Goal: Contribute content

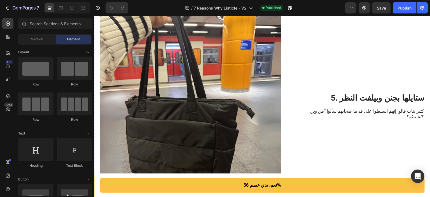
scroll to position [924, 0]
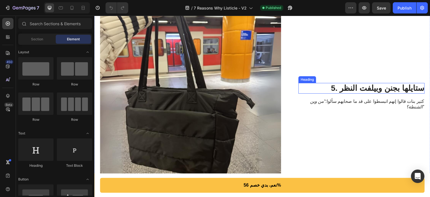
click at [370, 88] on h2 "5. ستايلها بجنن وبيلفت النظر" at bounding box center [362, 88] width 126 height 11
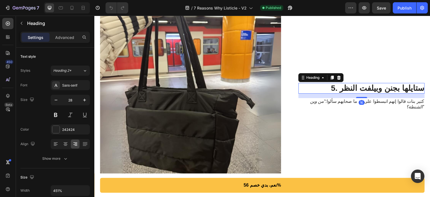
click at [370, 88] on h2 "5. ستايلها بجنن وبيلفت النظر" at bounding box center [362, 88] width 126 height 11
click at [369, 88] on p "5. ستايلها بجنن وبيلفت النظر" at bounding box center [361, 88] width 125 height 10
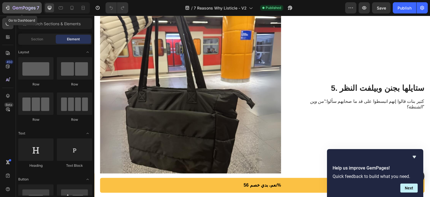
click at [26, 6] on icon "button" at bounding box center [24, 8] width 23 height 5
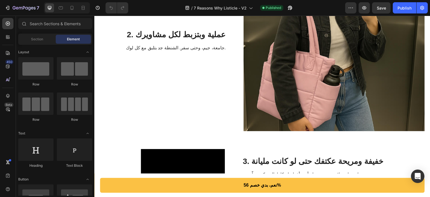
scroll to position [364, 0]
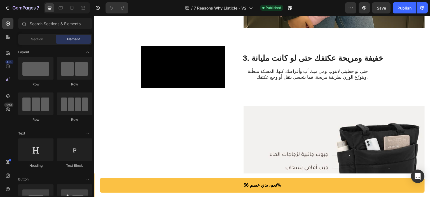
click at [162, 10] on div "/ 7 Reasons Why Listicle - V2 Published" at bounding box center [239, 7] width 213 height 11
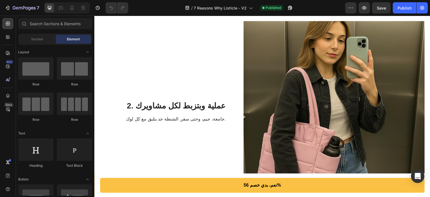
scroll to position [140, 0]
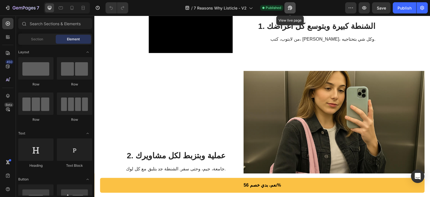
click at [291, 7] on icon "button" at bounding box center [290, 8] width 4 height 4
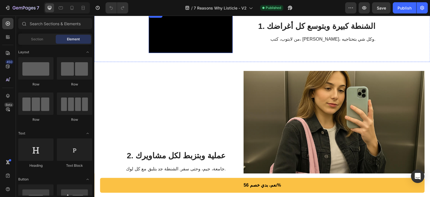
click at [216, 53] on video at bounding box center [191, 32] width 84 height 42
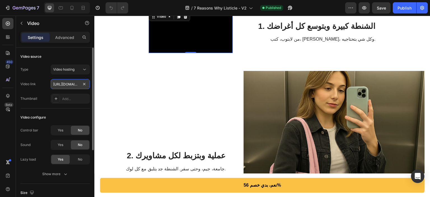
click at [70, 84] on input "[URL][DOMAIN_NAME]" at bounding box center [70, 84] width 39 height 10
paste input "2733e952cb0f4eff9f48454a06f70e20"
type input "[URL][DOMAIN_NAME]"
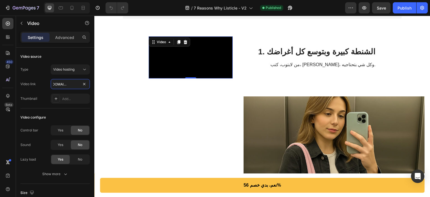
scroll to position [112, 0]
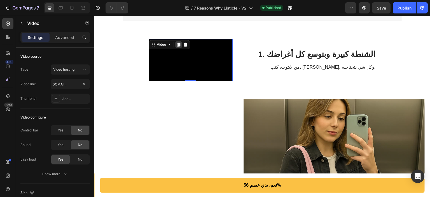
click at [177, 45] on icon at bounding box center [178, 45] width 3 height 4
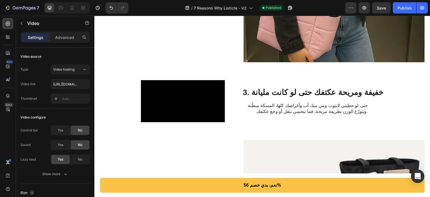
scroll to position [398, 0]
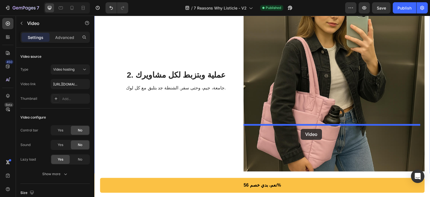
drag, startPoint x: 180, startPoint y: 69, endPoint x: 301, endPoint y: 129, distance: 135.3
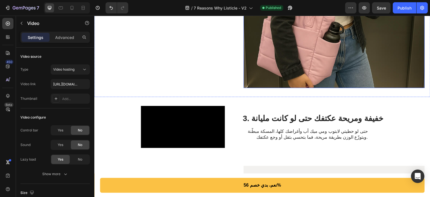
scroll to position [510, 0]
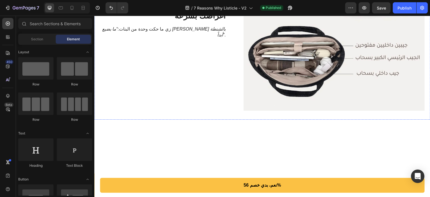
scroll to position [335, 0]
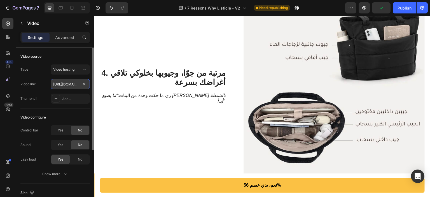
click at [69, 84] on input "[URL][DOMAIN_NAME]" at bounding box center [70, 84] width 39 height 10
paste input "be08f8341a5f47d7a12443c2a03dae82"
type input "[URL][DOMAIN_NAME]"
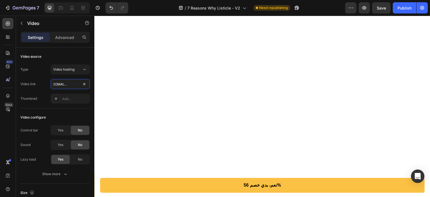
scroll to position [503, 0]
click at [111, 10] on icon "Undo/Redo" at bounding box center [111, 8] width 3 height 4
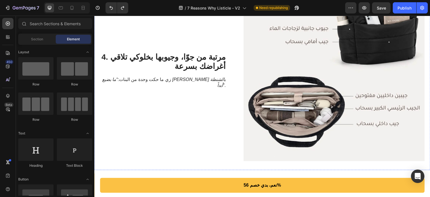
scroll to position [346, 0]
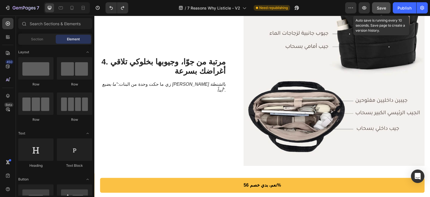
click at [382, 7] on span "Save" at bounding box center [381, 8] width 9 height 5
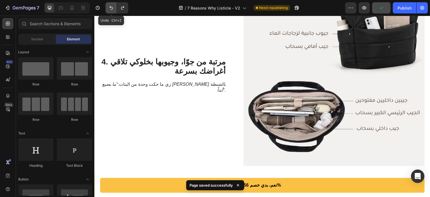
click at [111, 8] on icon "Undo/Redo" at bounding box center [111, 8] width 6 height 6
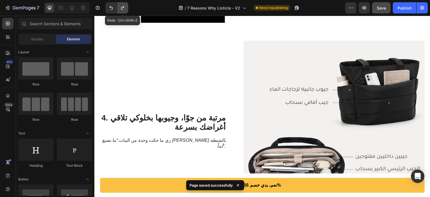
click at [123, 6] on icon "Undo/Redo" at bounding box center [123, 8] width 6 height 6
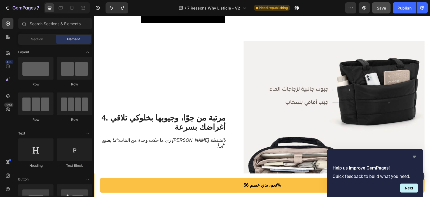
click at [414, 157] on icon "Hide survey" at bounding box center [414, 157] width 3 height 3
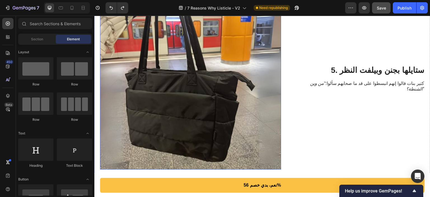
scroll to position [934, 0]
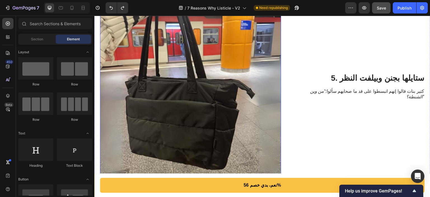
click at [190, 97] on img at bounding box center [190, 86] width 181 height 181
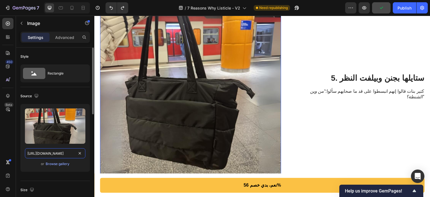
click at [58, 152] on input "[URL][DOMAIN_NAME]" at bounding box center [55, 153] width 60 height 10
paste input "lifestyle_[DEMOGRAPHIC_DATA]?v=1759008854"
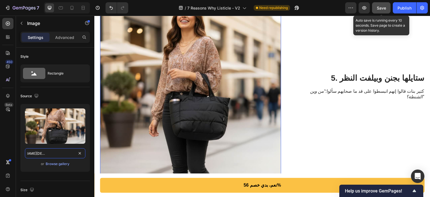
type input "[URL][DOMAIN_NAME][DEMOGRAPHIC_DATA]"
click at [380, 8] on span "Save" at bounding box center [381, 8] width 9 height 5
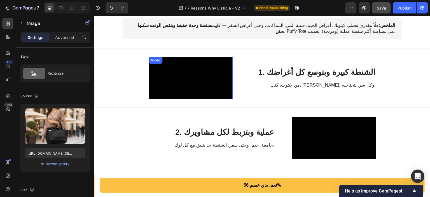
scroll to position [0, 0]
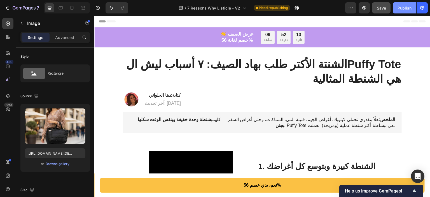
click at [403, 8] on div "Publish" at bounding box center [405, 8] width 14 height 6
click at [70, 6] on icon at bounding box center [72, 8] width 6 height 6
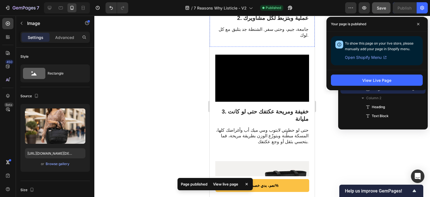
scroll to position [308, 0]
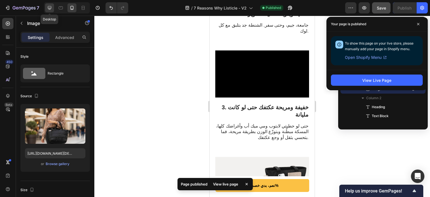
click at [50, 6] on icon at bounding box center [50, 8] width 6 height 6
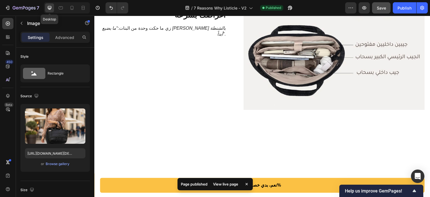
scroll to position [428, 0]
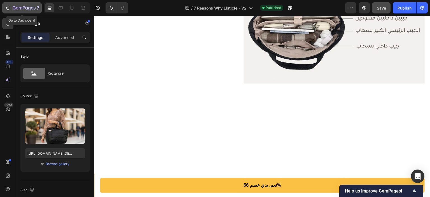
click at [22, 8] on icon "button" at bounding box center [24, 8] width 23 height 5
